Goal: Task Accomplishment & Management: Use online tool/utility

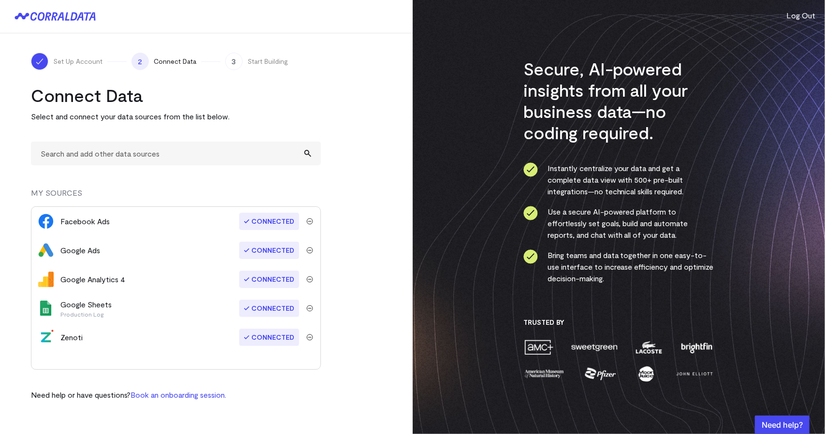
click at [259, 57] on span "Start Building" at bounding box center [267, 62] width 41 height 10
click at [349, 217] on turbo-frame "Connect Data Select and connect your data sources from the list below. MY SOURC…" at bounding box center [206, 243] width 351 height 316
click at [67, 14] on icon at bounding box center [49, 16] width 39 height 9
click at [261, 309] on span "Connected" at bounding box center [269, 307] width 60 height 17
click at [183, 148] on input "text" at bounding box center [176, 154] width 290 height 24
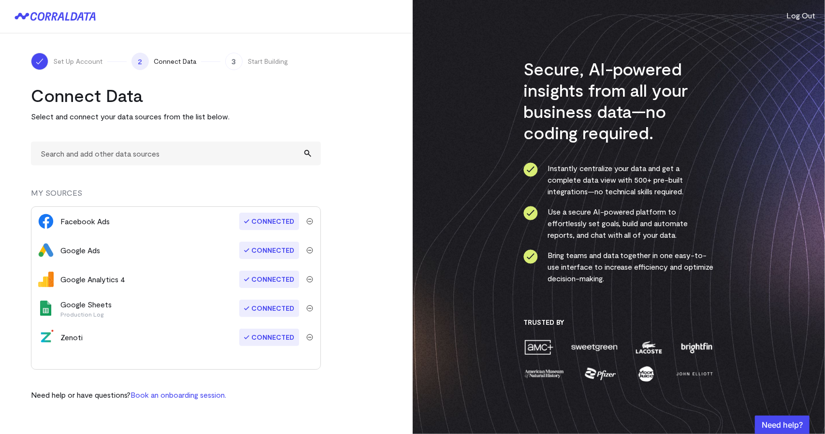
click at [246, 55] on div "3 Start Building" at bounding box center [256, 61] width 63 height 17
click at [71, 16] on icon at bounding box center [74, 17] width 7 height 8
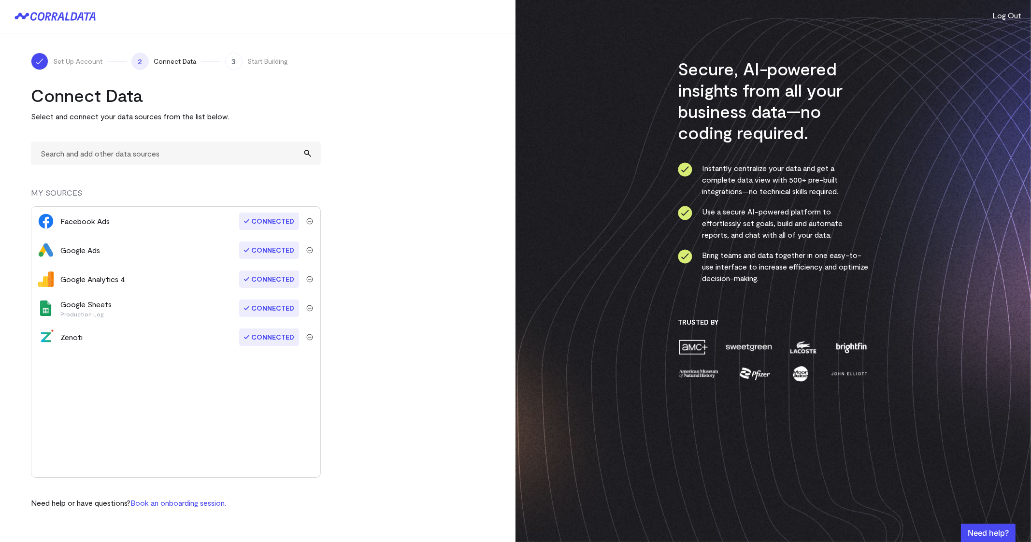
drag, startPoint x: 812, startPoint y: 3, endPoint x: 384, endPoint y: 251, distance: 495.2
drag, startPoint x: 384, startPoint y: 251, endPoint x: 181, endPoint y: 150, distance: 227.3
click at [181, 150] on input "text" at bounding box center [176, 154] width 290 height 24
click at [176, 150] on input "text" at bounding box center [176, 154] width 290 height 24
type input "g"
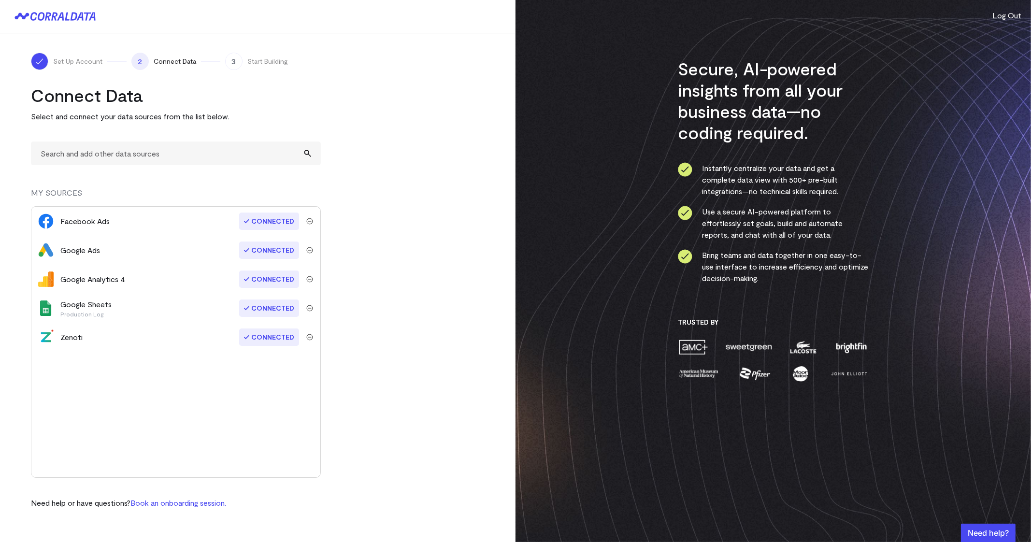
click at [460, 322] on turbo-frame "Connect Data Select and connect your data sources from the list below. MY SOURC…" at bounding box center [258, 297] width 454 height 424
click at [824, 433] on div "button" at bounding box center [988, 533] width 55 height 18
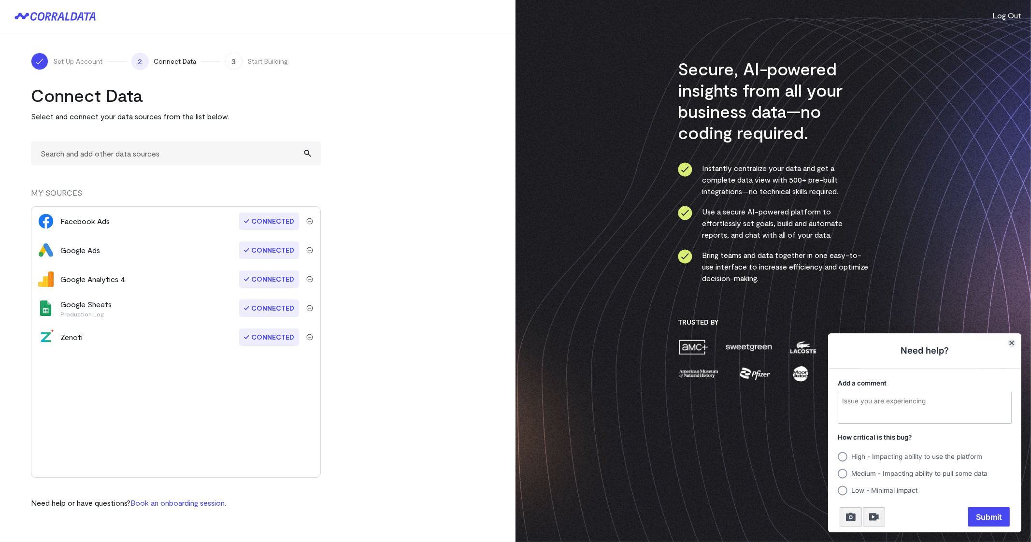
click at [824, 346] on button "Close" at bounding box center [1012, 343] width 8 height 8
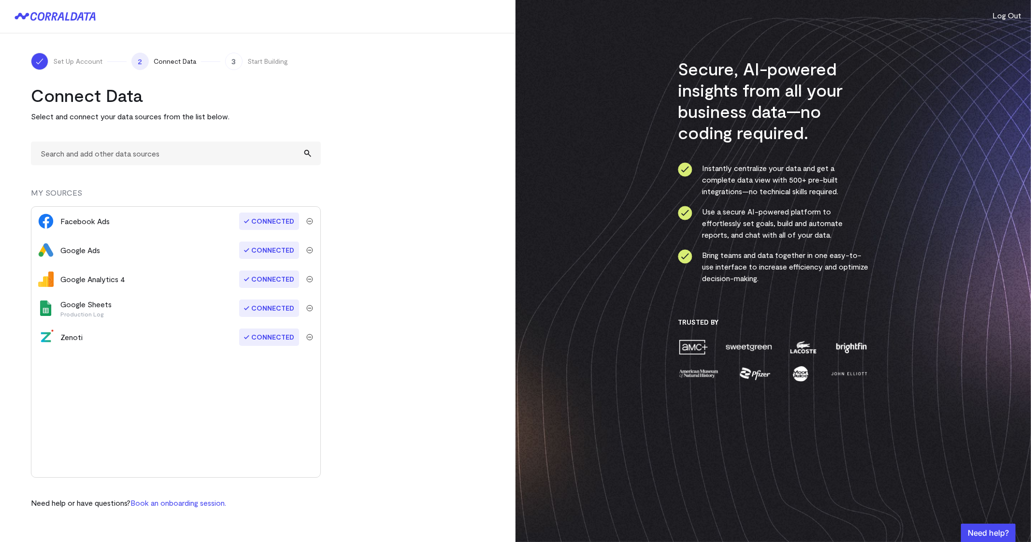
click at [275, 66] on span "Start Building" at bounding box center [267, 62] width 41 height 10
click at [221, 58] on div "Set Up Account 2 Connect Data 3 Start Building" at bounding box center [258, 61] width 454 height 17
click at [138, 61] on span "2" at bounding box center [139, 61] width 17 height 17
